Goal: Task Accomplishment & Management: Manage account settings

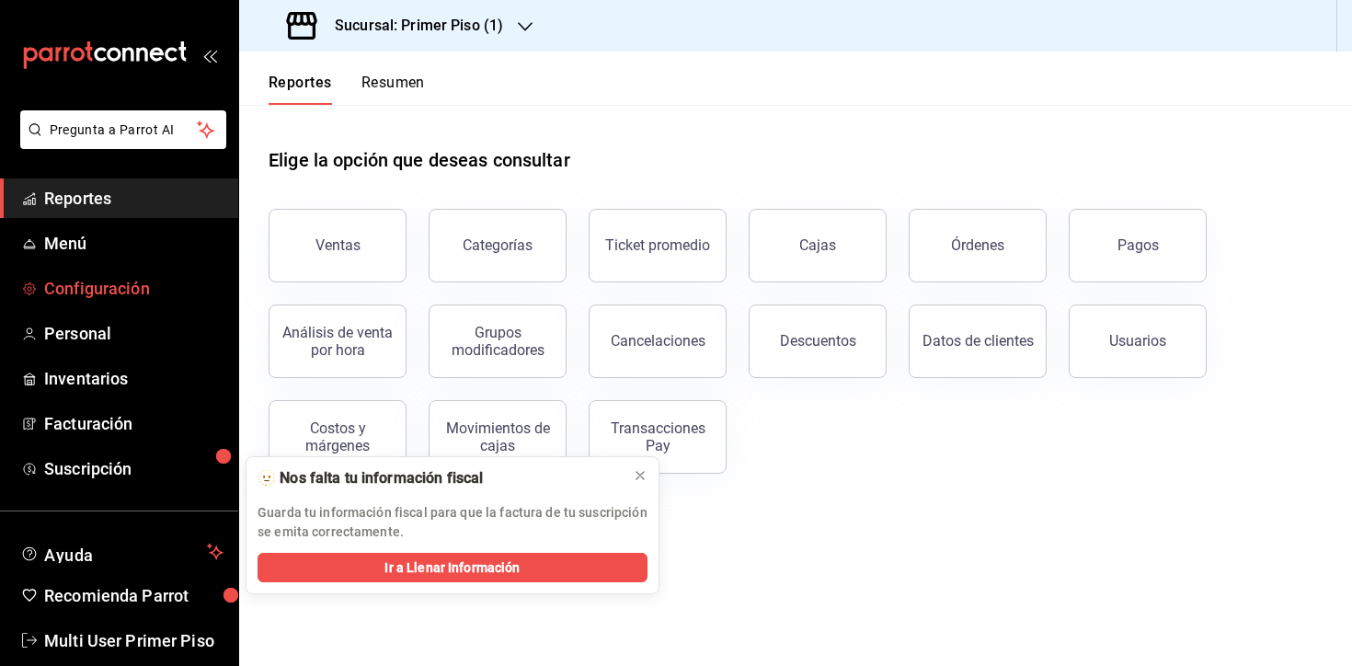
click at [161, 292] on span "Configuración" at bounding box center [133, 288] width 179 height 25
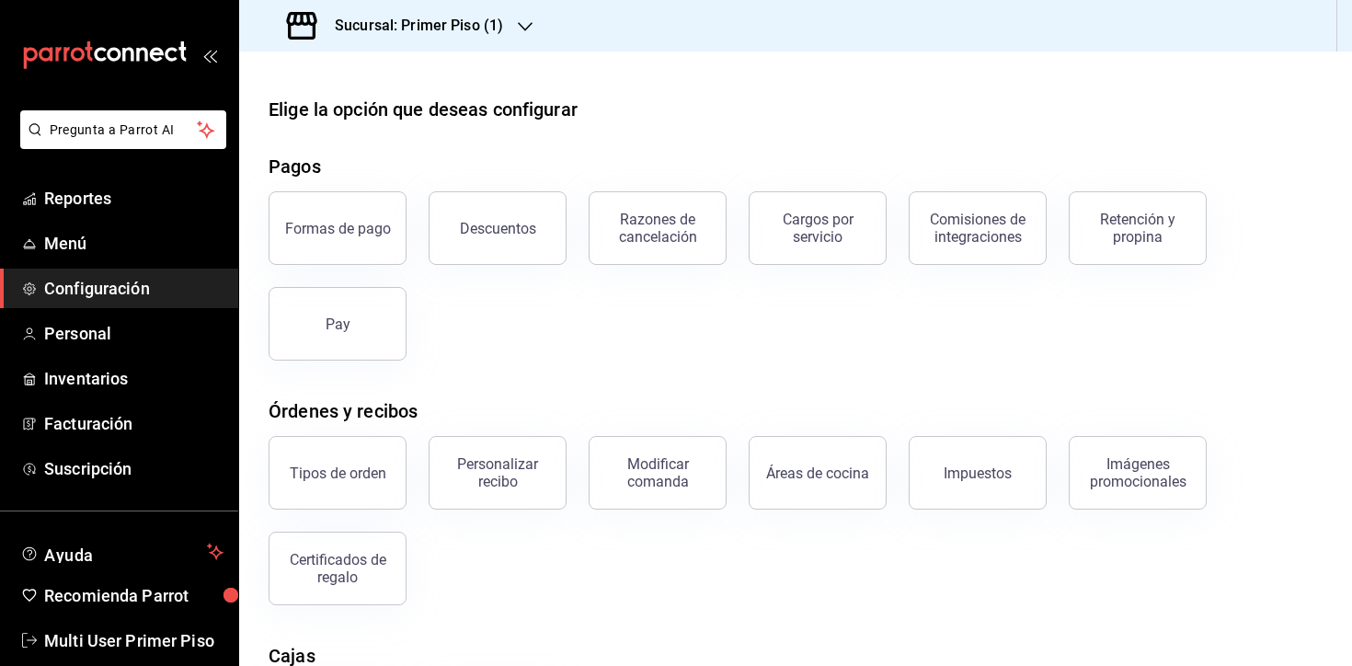
scroll to position [267, 0]
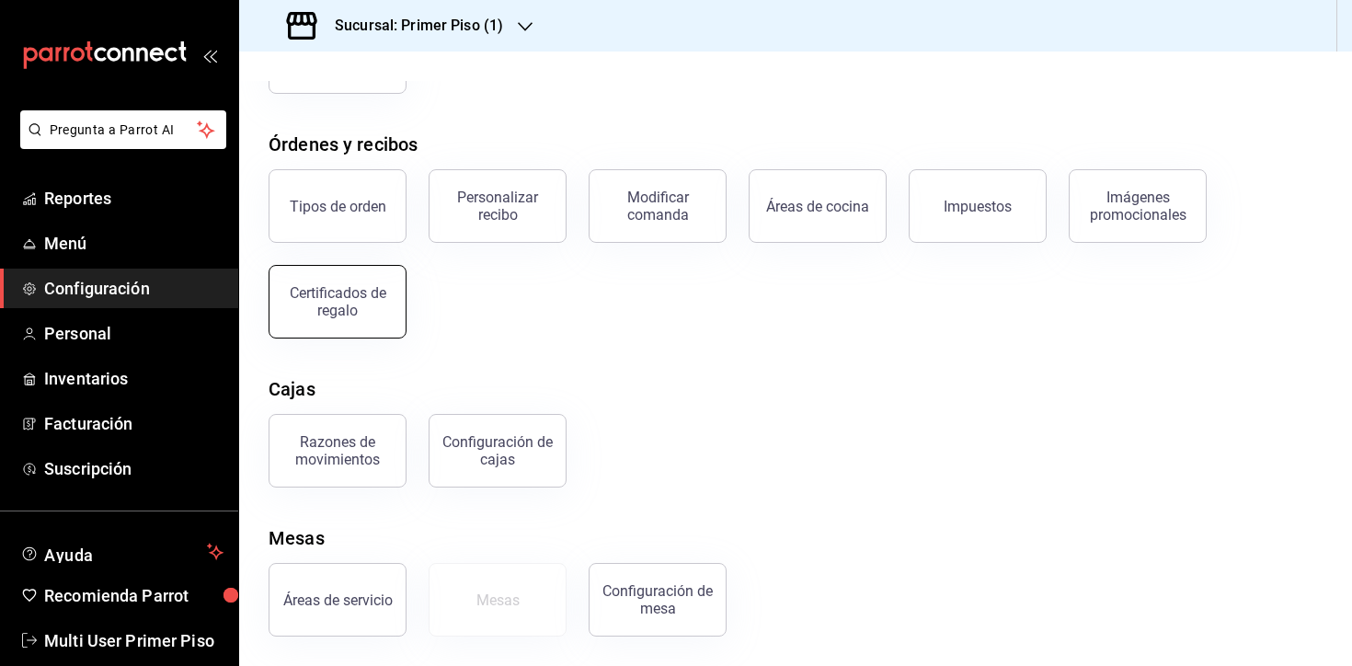
click at [371, 268] on button "Certificados de regalo" at bounding box center [337, 302] width 138 height 74
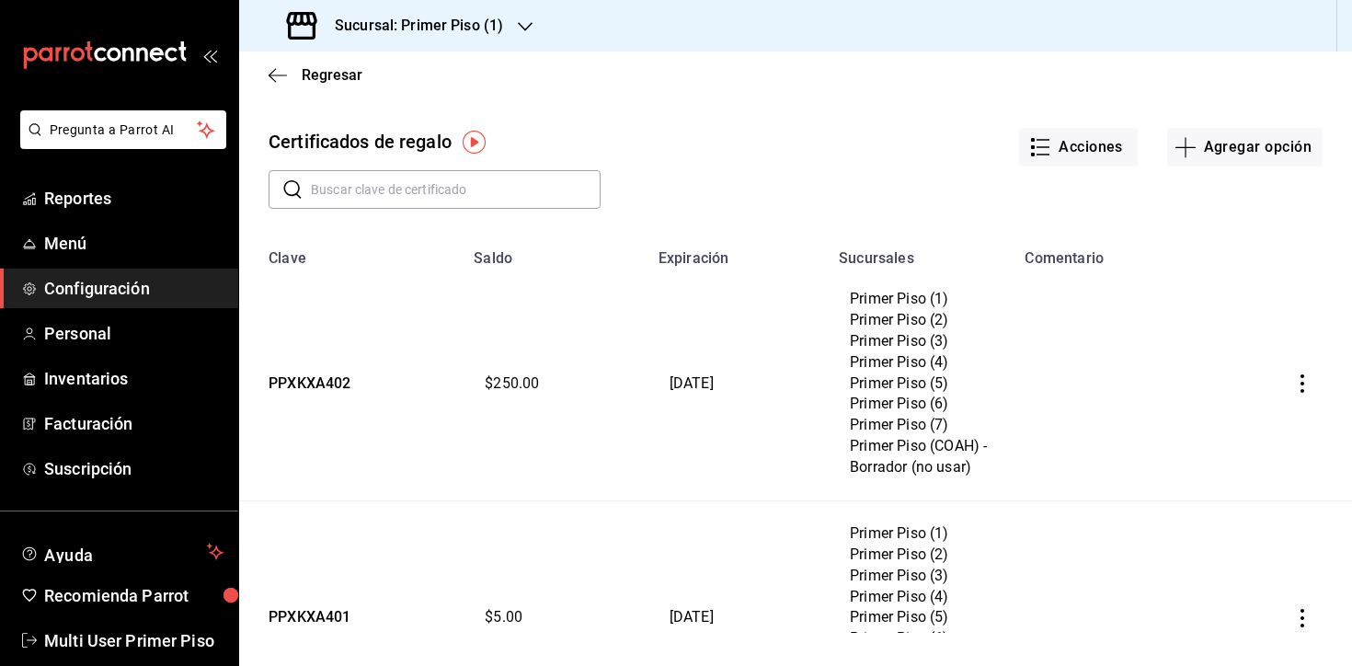
click at [1301, 389] on icon "button" at bounding box center [1302, 383] width 4 height 18
click at [1255, 336] on li "Editar" at bounding box center [1240, 339] width 165 height 44
